Goal: Entertainment & Leisure: Consume media (video, audio)

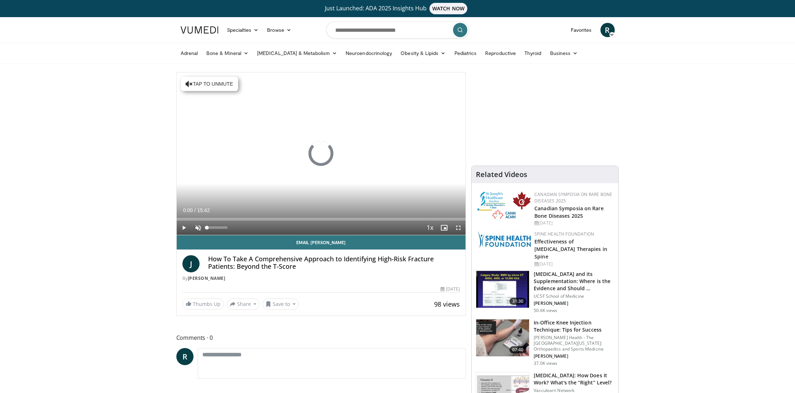
click at [200, 227] on span "Video Player" at bounding box center [198, 228] width 14 height 14
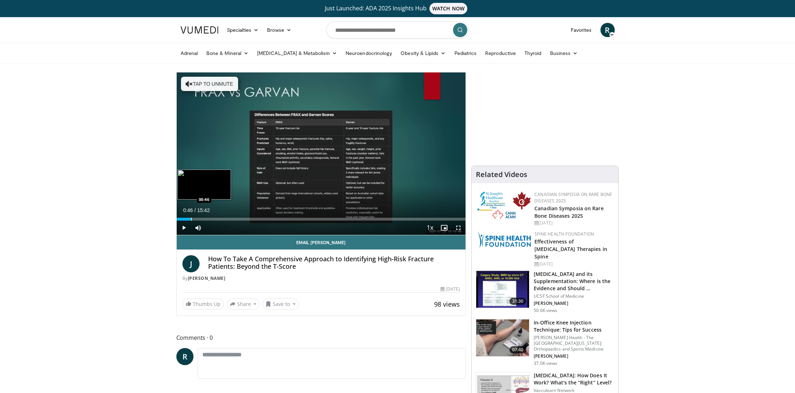
drag, startPoint x: 182, startPoint y: 219, endPoint x: 191, endPoint y: 218, distance: 8.6
click at [191, 218] on div "Progress Bar" at bounding box center [191, 219] width 1 height 3
click at [456, 227] on span "Video Player" at bounding box center [458, 228] width 14 height 14
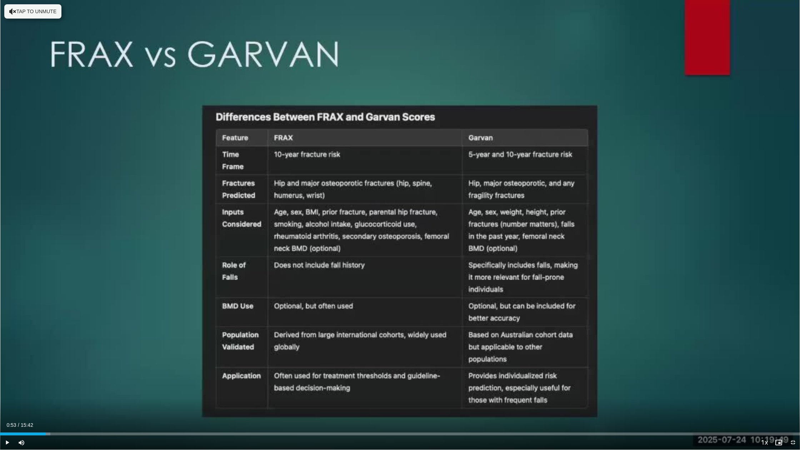
drag, startPoint x: 39, startPoint y: 433, endPoint x: 46, endPoint y: 435, distance: 6.9
click at [46, 393] on div "Progress Bar" at bounding box center [46, 433] width 1 height 3
drag, startPoint x: 68, startPoint y: 435, endPoint x: 83, endPoint y: 432, distance: 15.0
click at [83, 393] on div "Loaded : 10.60% 01:37 01:37" at bounding box center [400, 431] width 800 height 7
click at [5, 393] on span "Video Player" at bounding box center [7, 442] width 14 height 14
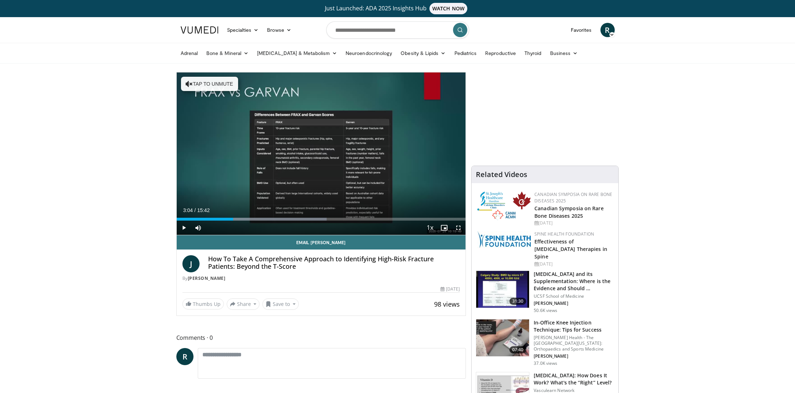
click at [457, 228] on span "Video Player" at bounding box center [458, 228] width 14 height 14
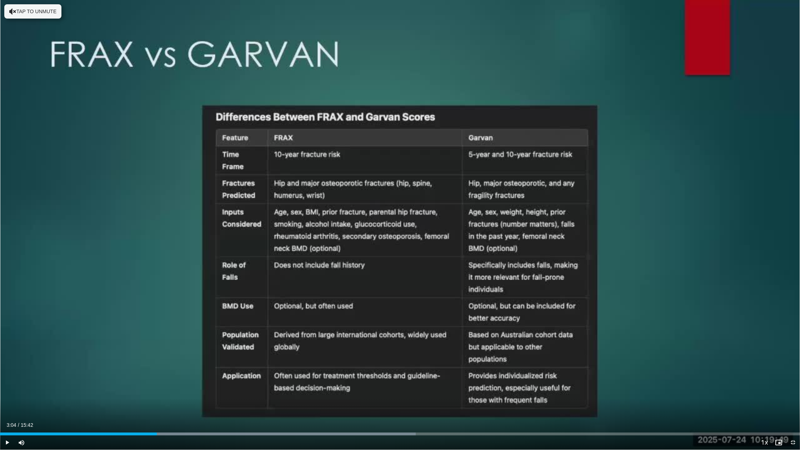
click at [4, 393] on span "Video Player" at bounding box center [7, 442] width 14 height 14
click at [5, 393] on span "Video Player" at bounding box center [7, 442] width 14 height 14
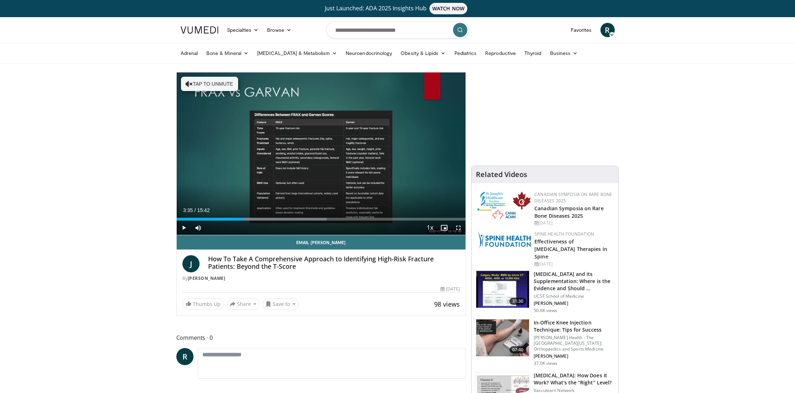
click at [459, 227] on span "Video Player" at bounding box center [458, 228] width 14 height 14
